Goal: Find specific fact: Find contact information

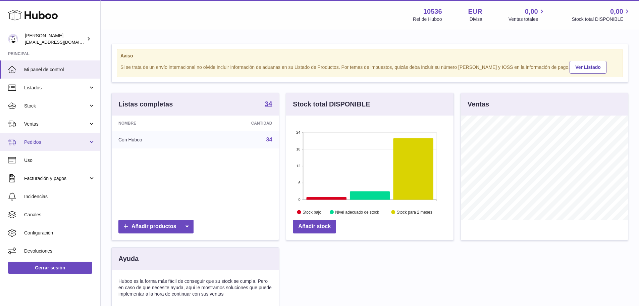
scroll to position [105, 167]
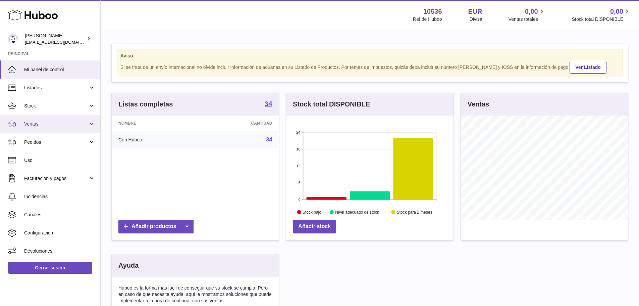
click at [43, 124] on span "Ventas" at bounding box center [56, 124] width 64 height 6
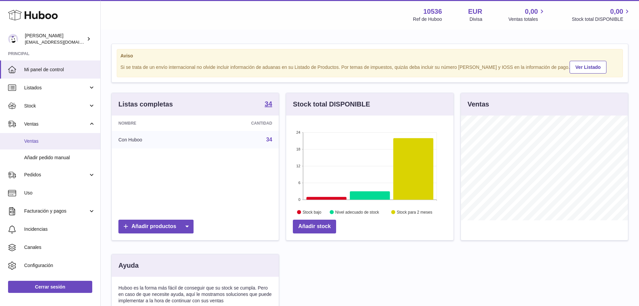
click at [44, 136] on link "Ventas" at bounding box center [50, 141] width 100 height 16
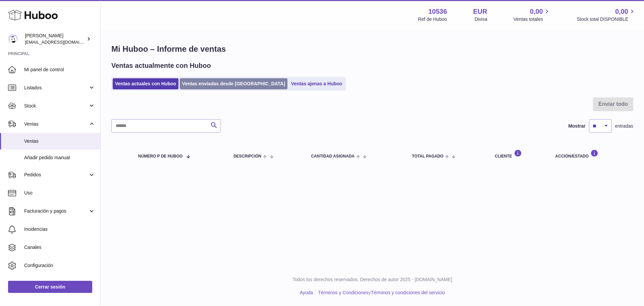
click at [203, 86] on link "Ventas enviadas desde [GEOGRAPHIC_DATA]" at bounding box center [234, 83] width 108 height 11
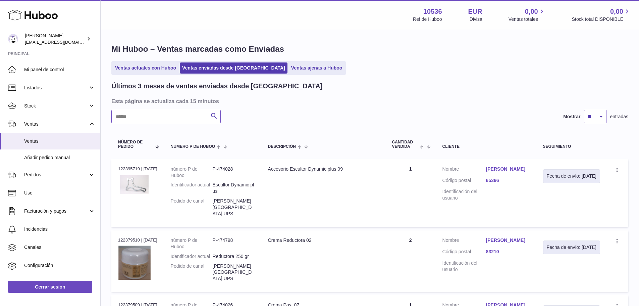
click at [166, 116] on input "text" at bounding box center [165, 116] width 109 height 13
paste input "**********"
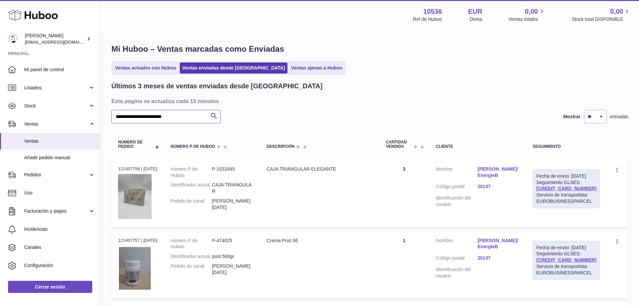
type input "**********"
click at [502, 171] on link "Nathalie Riccobene/EnergieB" at bounding box center [499, 172] width 42 height 13
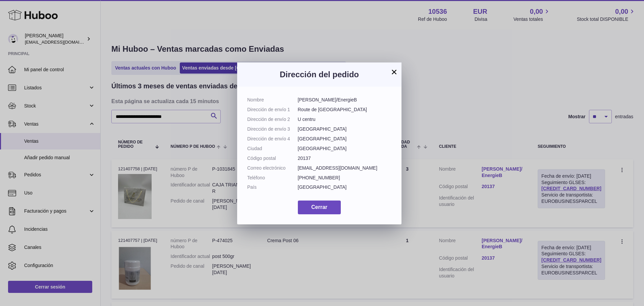
drag, startPoint x: 365, startPoint y: 100, endPoint x: 299, endPoint y: 100, distance: 66.4
click at [299, 100] on dd "Nathalie Riccobene/EnergieB" at bounding box center [345, 100] width 94 height 6
copy dd "Nathalie Riccobene/EnergieB"
drag, startPoint x: 333, startPoint y: 112, endPoint x: 299, endPoint y: 113, distance: 34.2
click at [299, 113] on dl "Nombre Nathalie Riccobene/EnergieB Dirección de envío 1 Route de bastia Direcci…" at bounding box center [319, 145] width 144 height 97
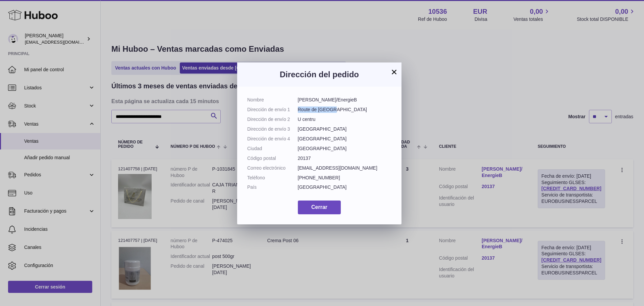
copy dd "Route de bastia"
drag, startPoint x: 319, startPoint y: 120, endPoint x: 298, endPoint y: 120, distance: 21.1
click at [298, 120] on dd "U centru" at bounding box center [345, 119] width 94 height 6
copy dd "U centru"
drag, startPoint x: 331, startPoint y: 152, endPoint x: 298, endPoint y: 154, distance: 33.3
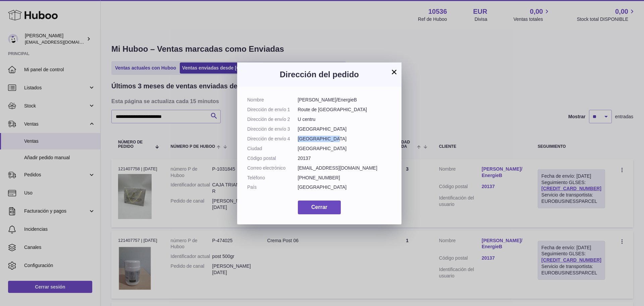
click at [298, 142] on dd "Porto Vecchio" at bounding box center [345, 139] width 94 height 6
copy dd "Porto Vecchio"
